Goal: Check status: Check status

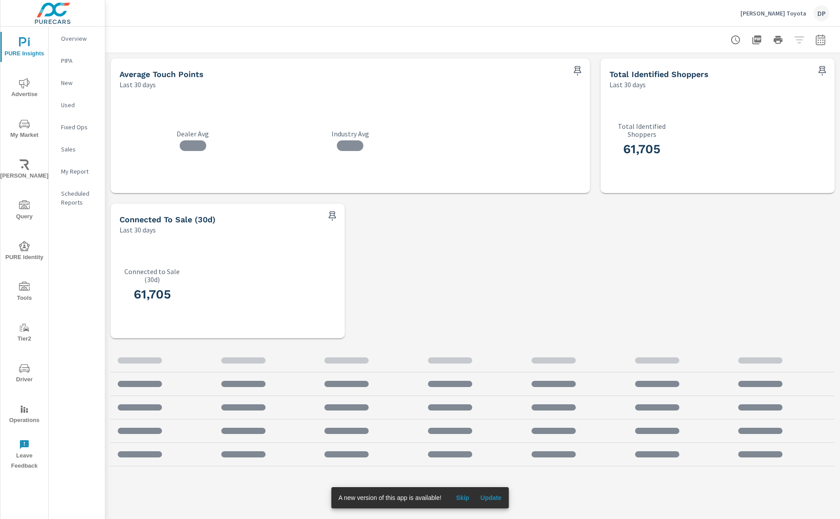
click at [495, 498] on span "Update" at bounding box center [490, 497] width 21 height 8
